Goal: Task Accomplishment & Management: Manage account settings

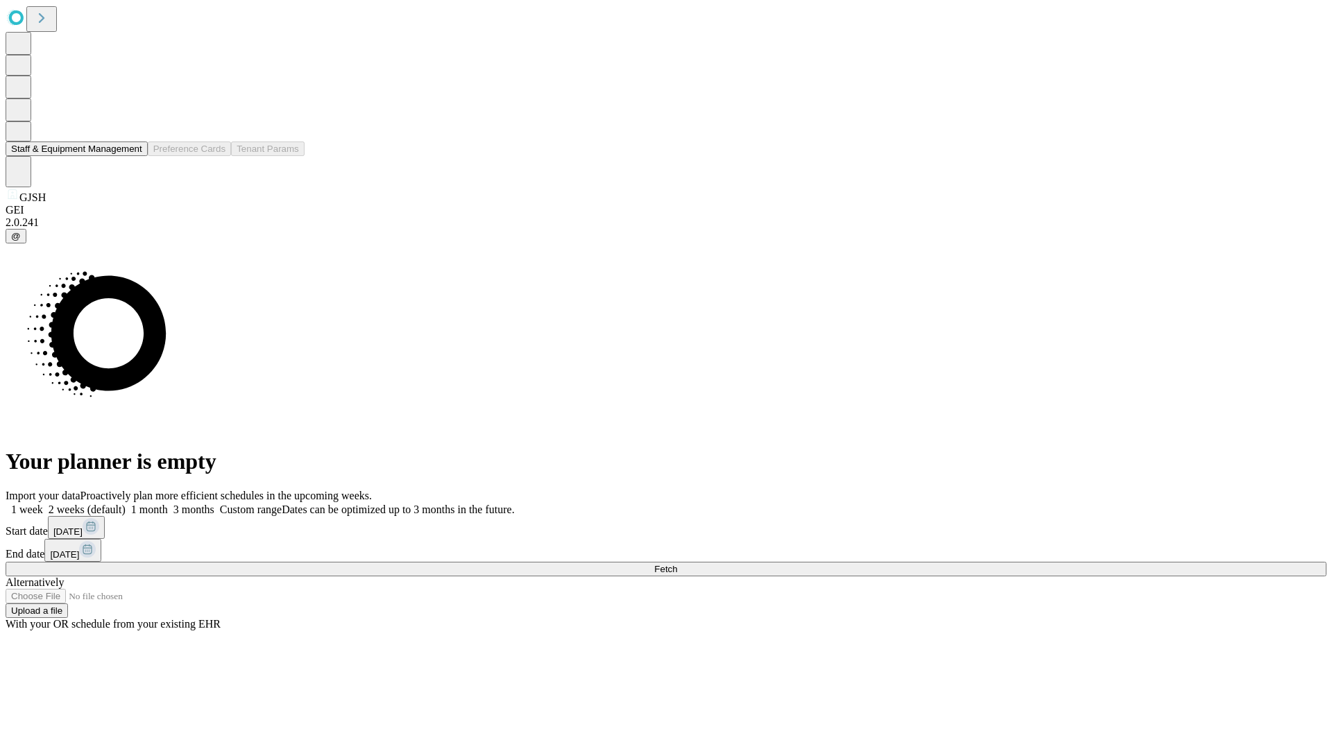
click at [132, 156] on button "Staff & Equipment Management" at bounding box center [77, 149] width 142 height 15
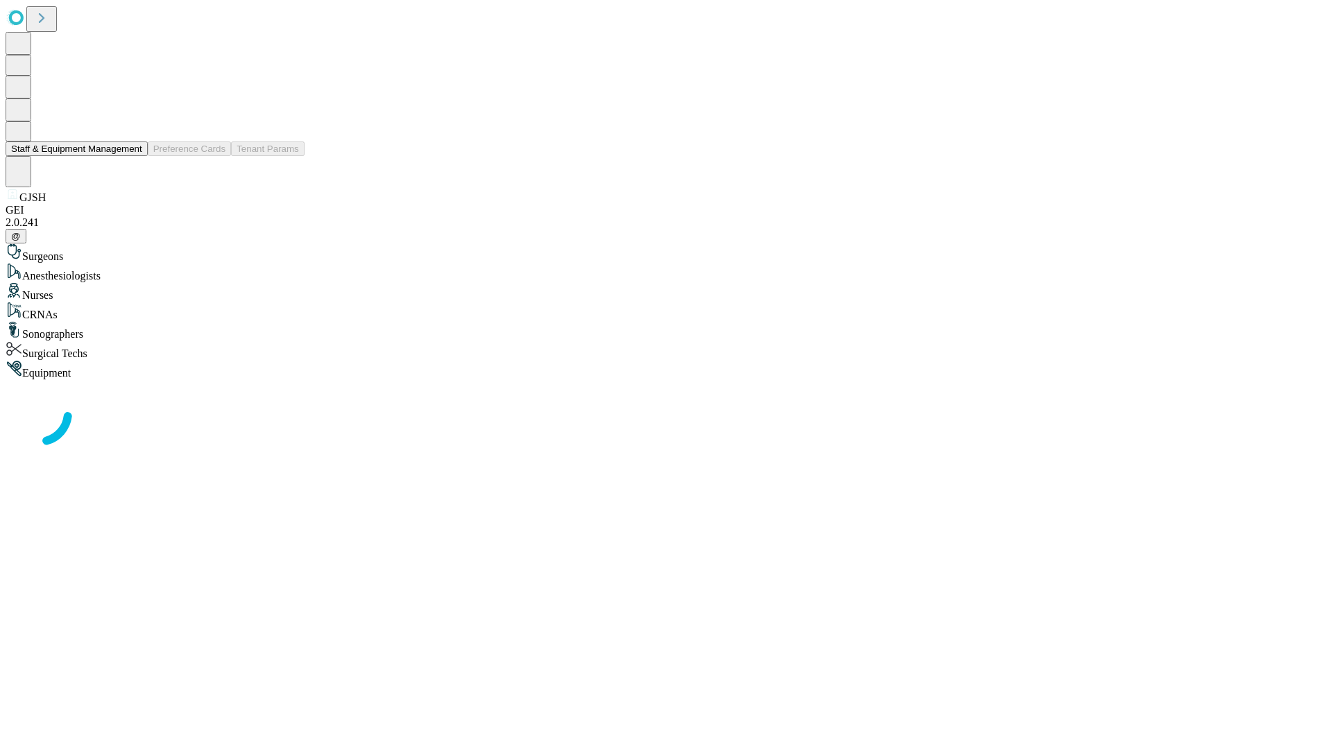
click at [132, 156] on button "Staff & Equipment Management" at bounding box center [77, 149] width 142 height 15
